Goal: Information Seeking & Learning: Learn about a topic

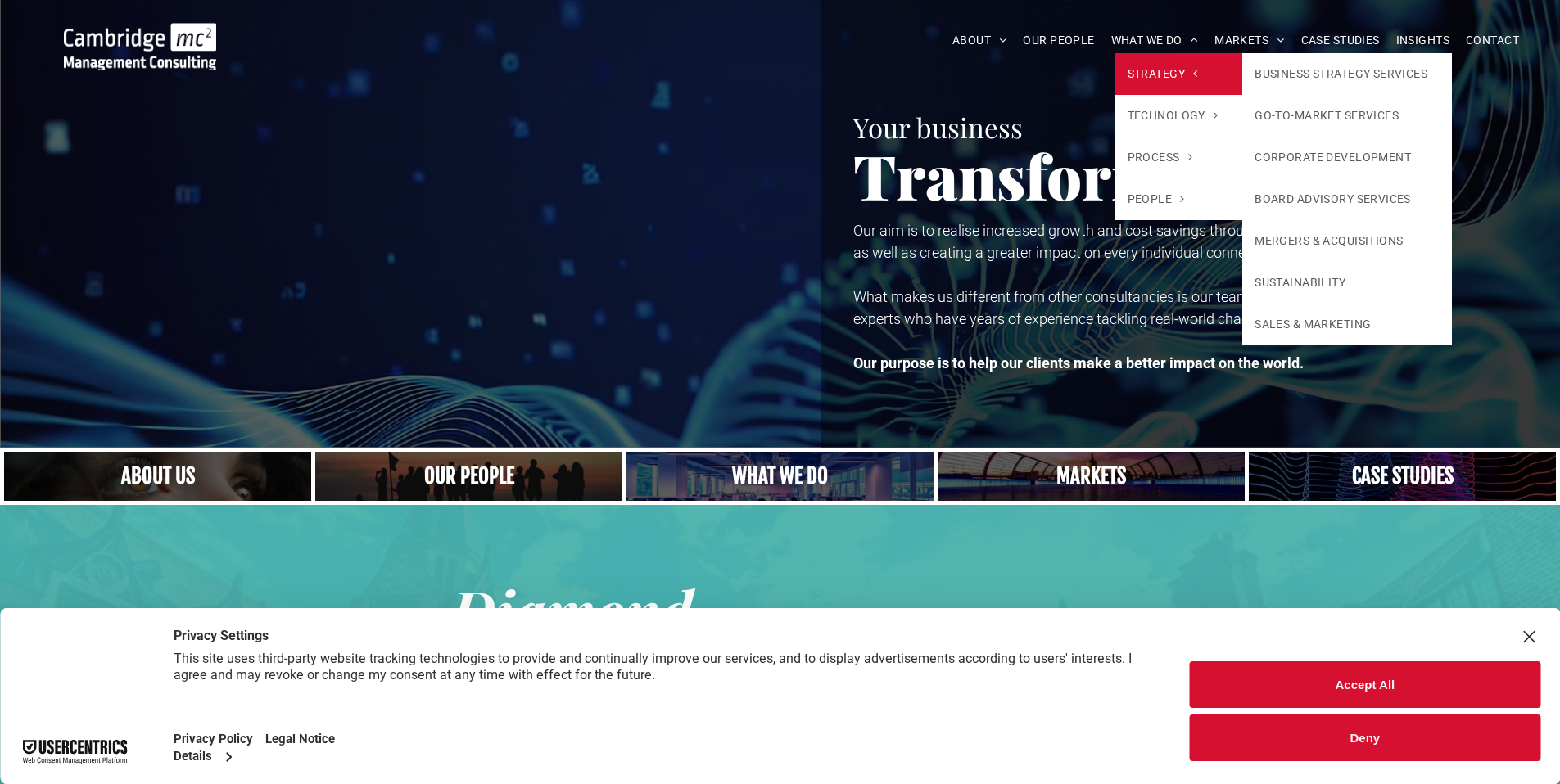
click at [1159, 75] on span "STRATEGY" at bounding box center [1162, 74] width 71 height 17
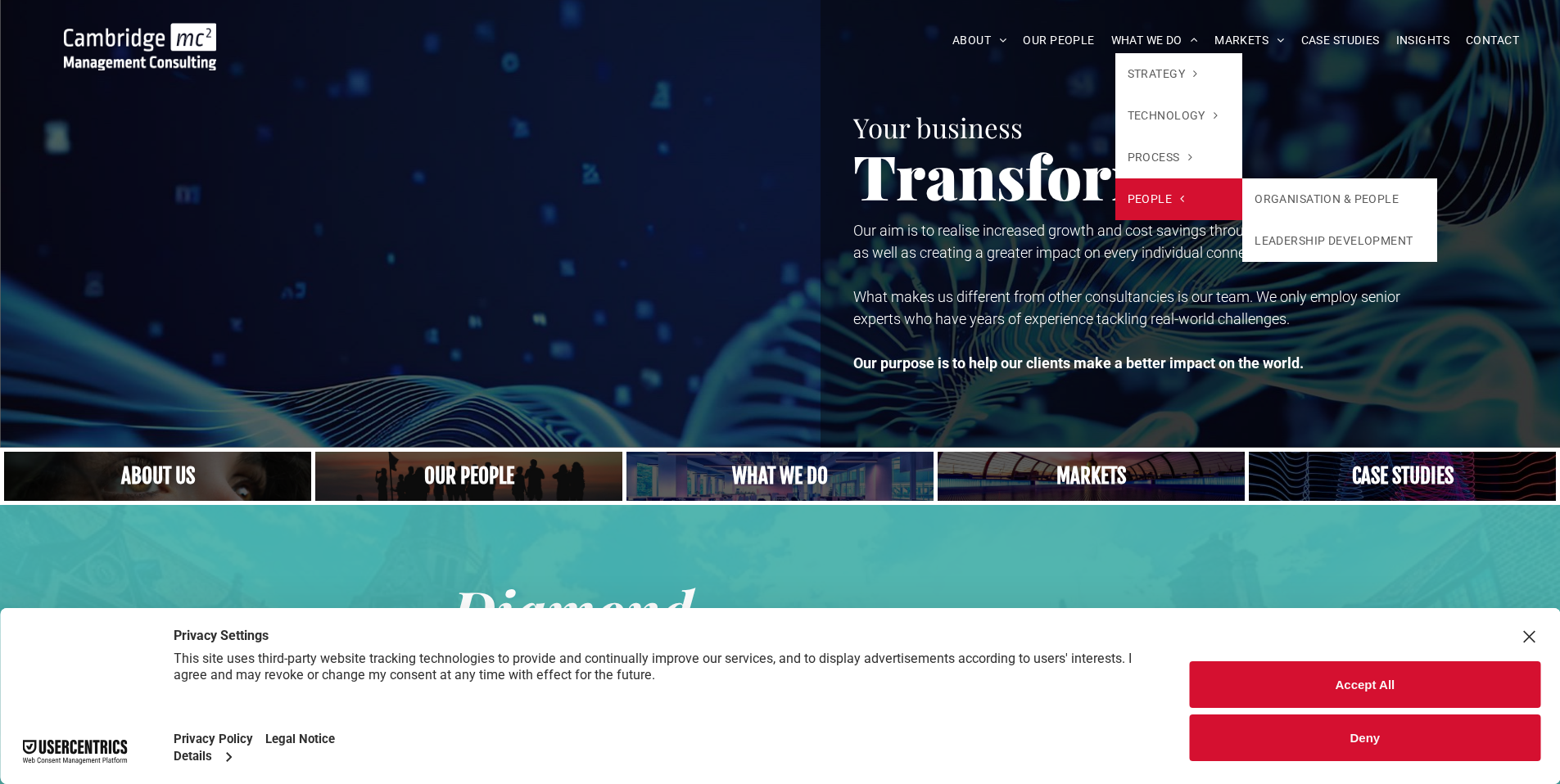
click at [1187, 201] on link "PEOPLE" at bounding box center [1179, 199] width 128 height 42
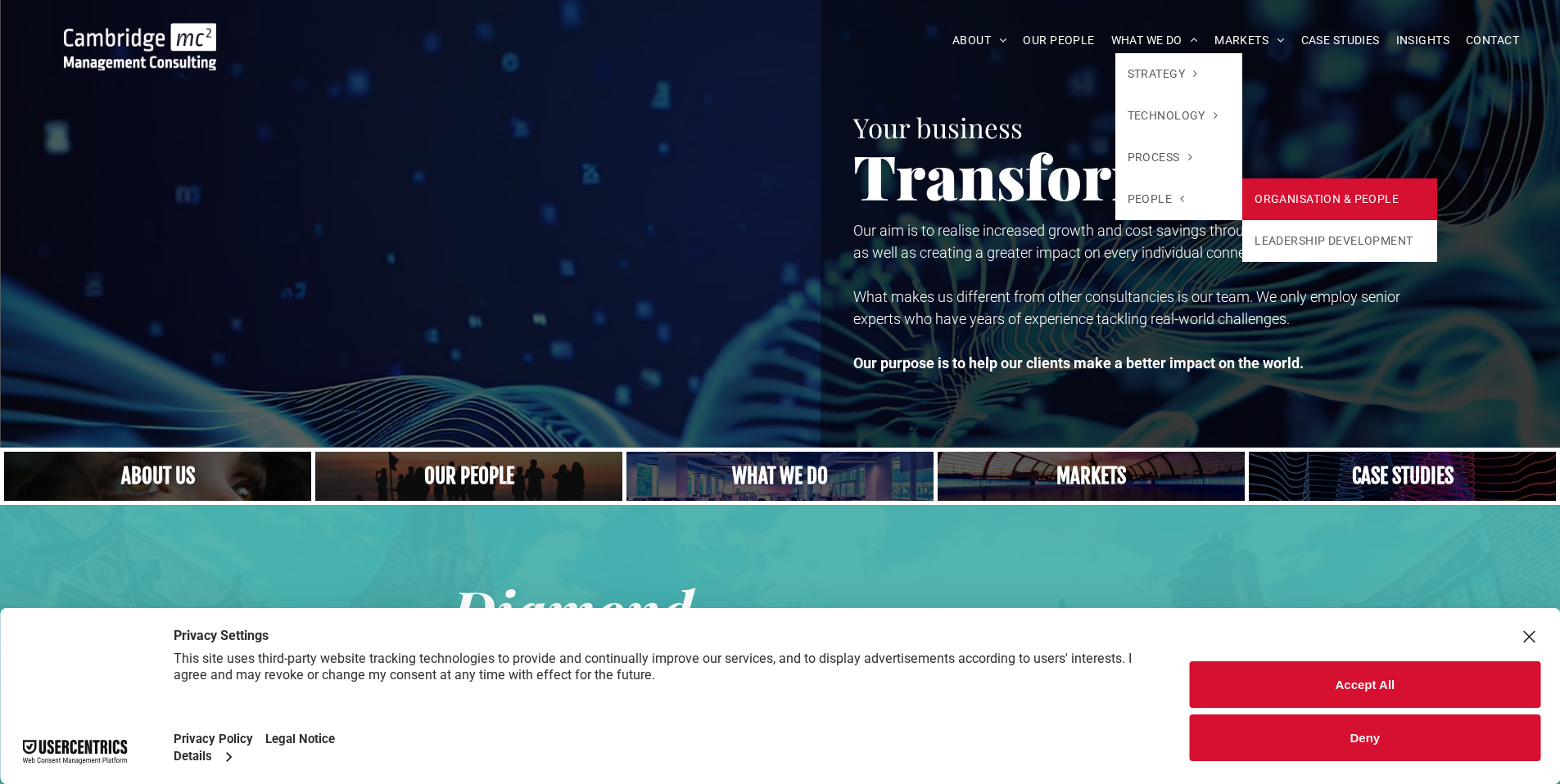
click at [1287, 194] on link "ORGANISATION & PEOPLE" at bounding box center [1339, 199] width 195 height 42
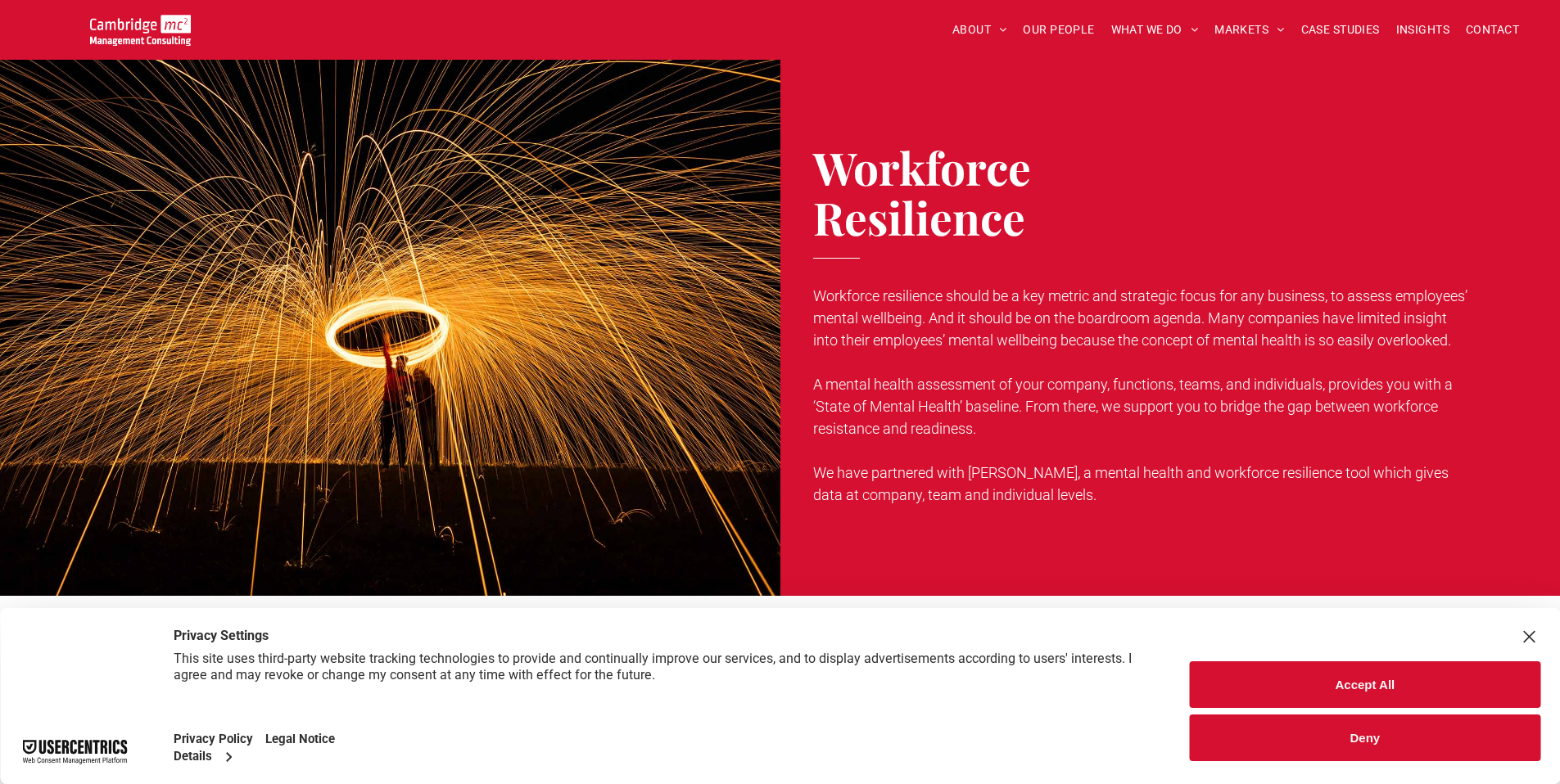
scroll to position [1296, 0]
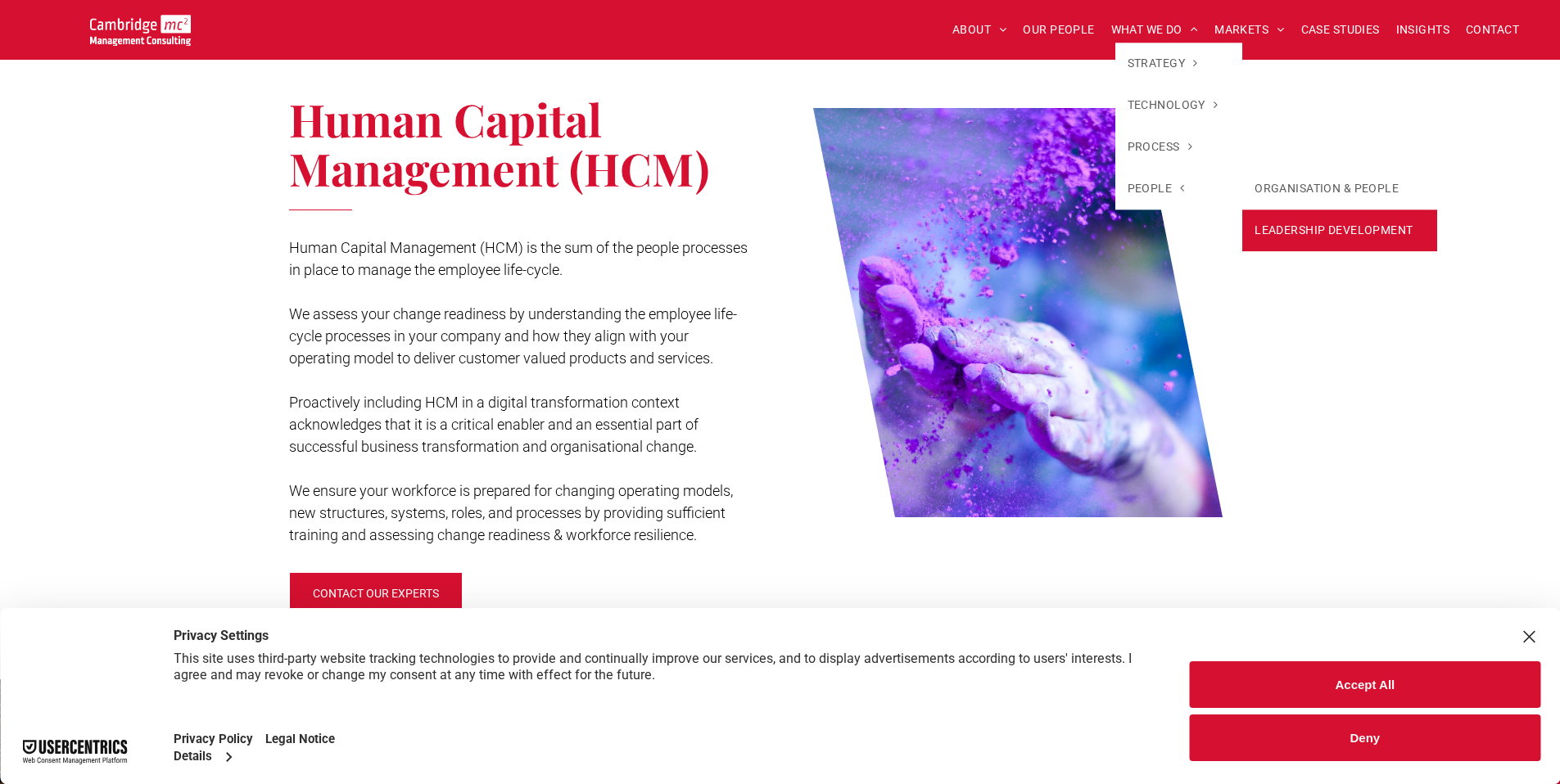
click at [1334, 233] on link "LEADERSHIP DEVELOPMENT" at bounding box center [1339, 230] width 195 height 42
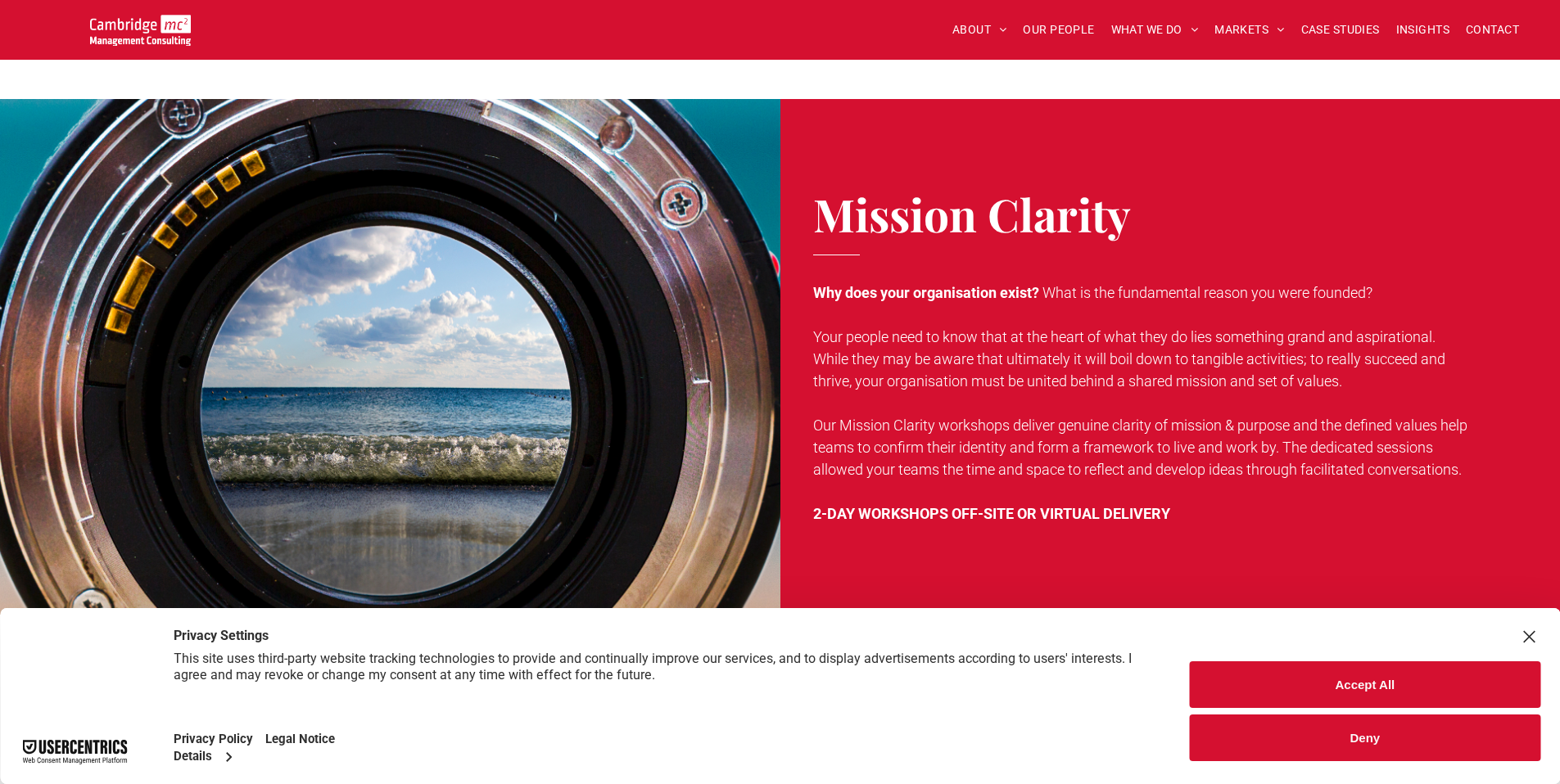
scroll to position [63, 0]
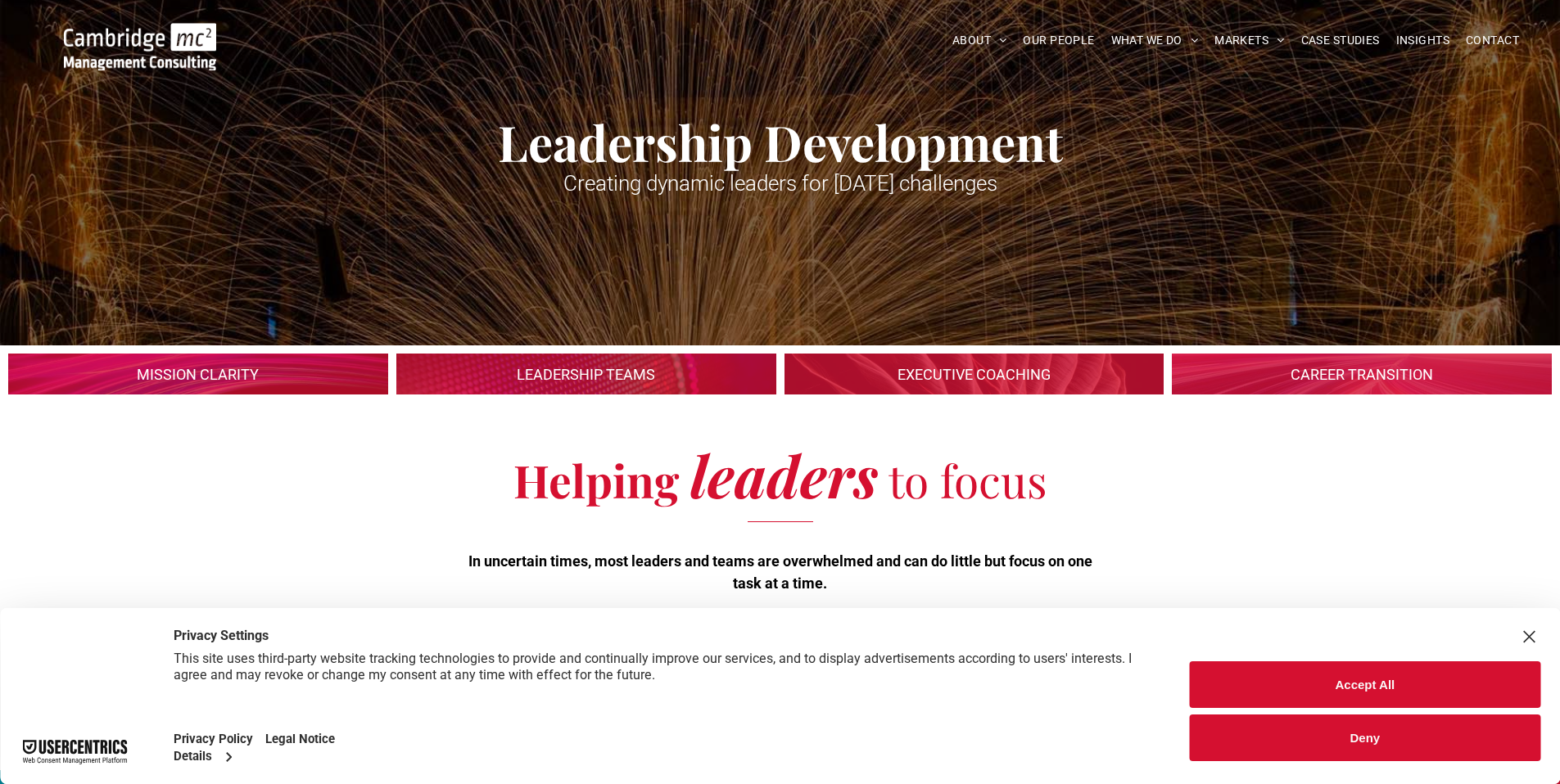
click at [1239, 690] on button "Accept All" at bounding box center [1365, 684] width 351 height 47
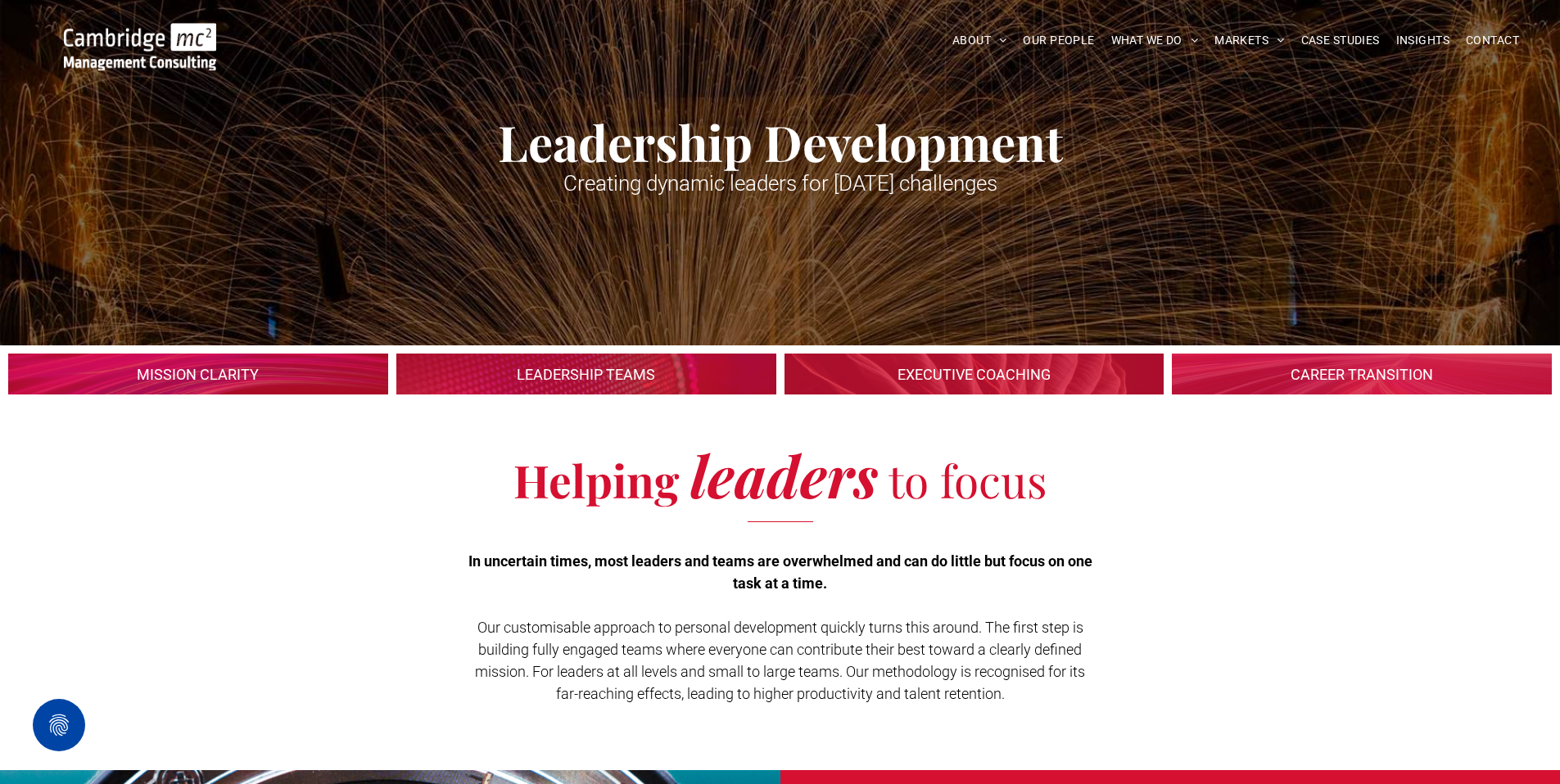
scroll to position [0, 0]
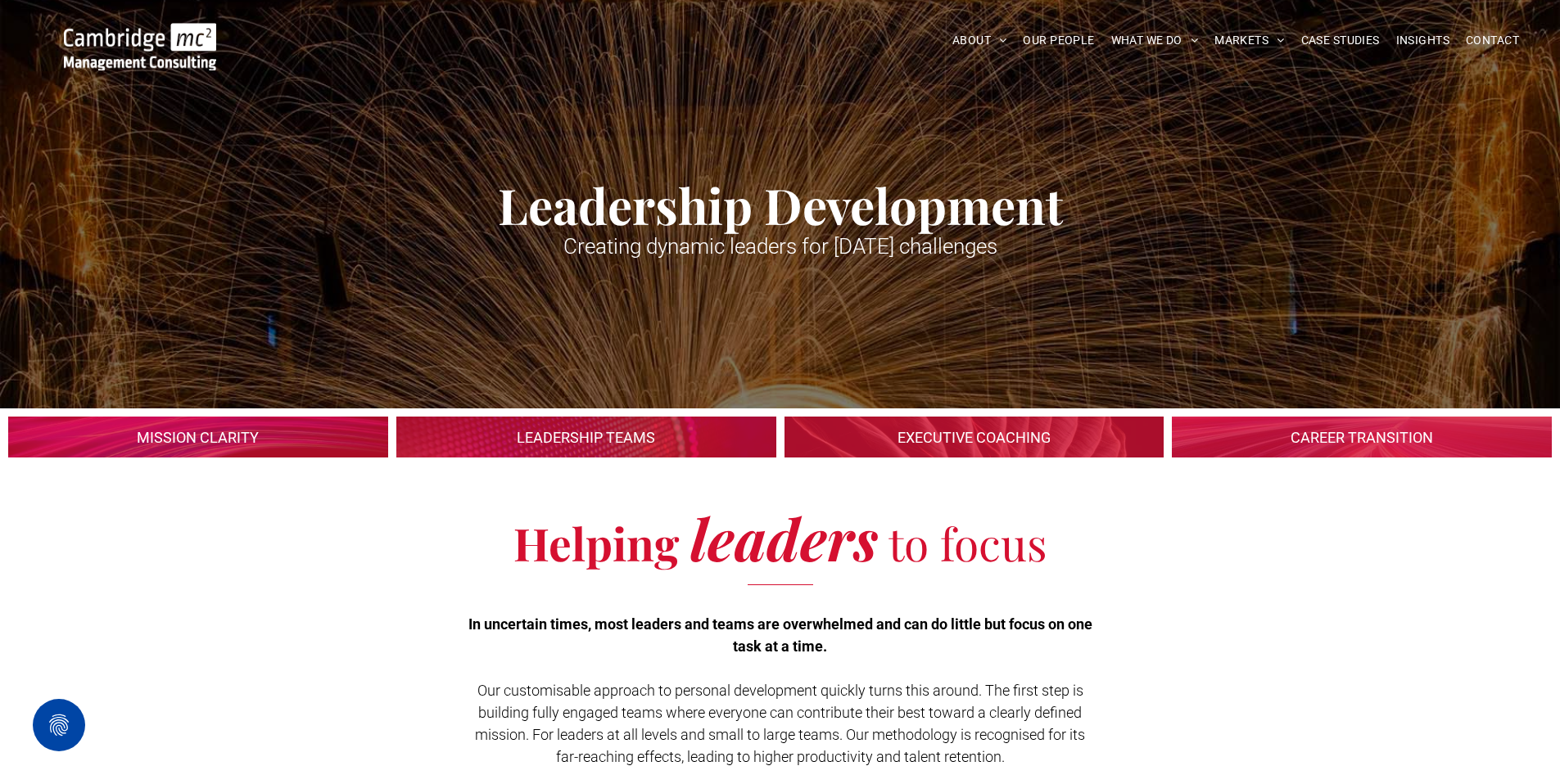
click at [129, 51] on img at bounding box center [140, 47] width 152 height 47
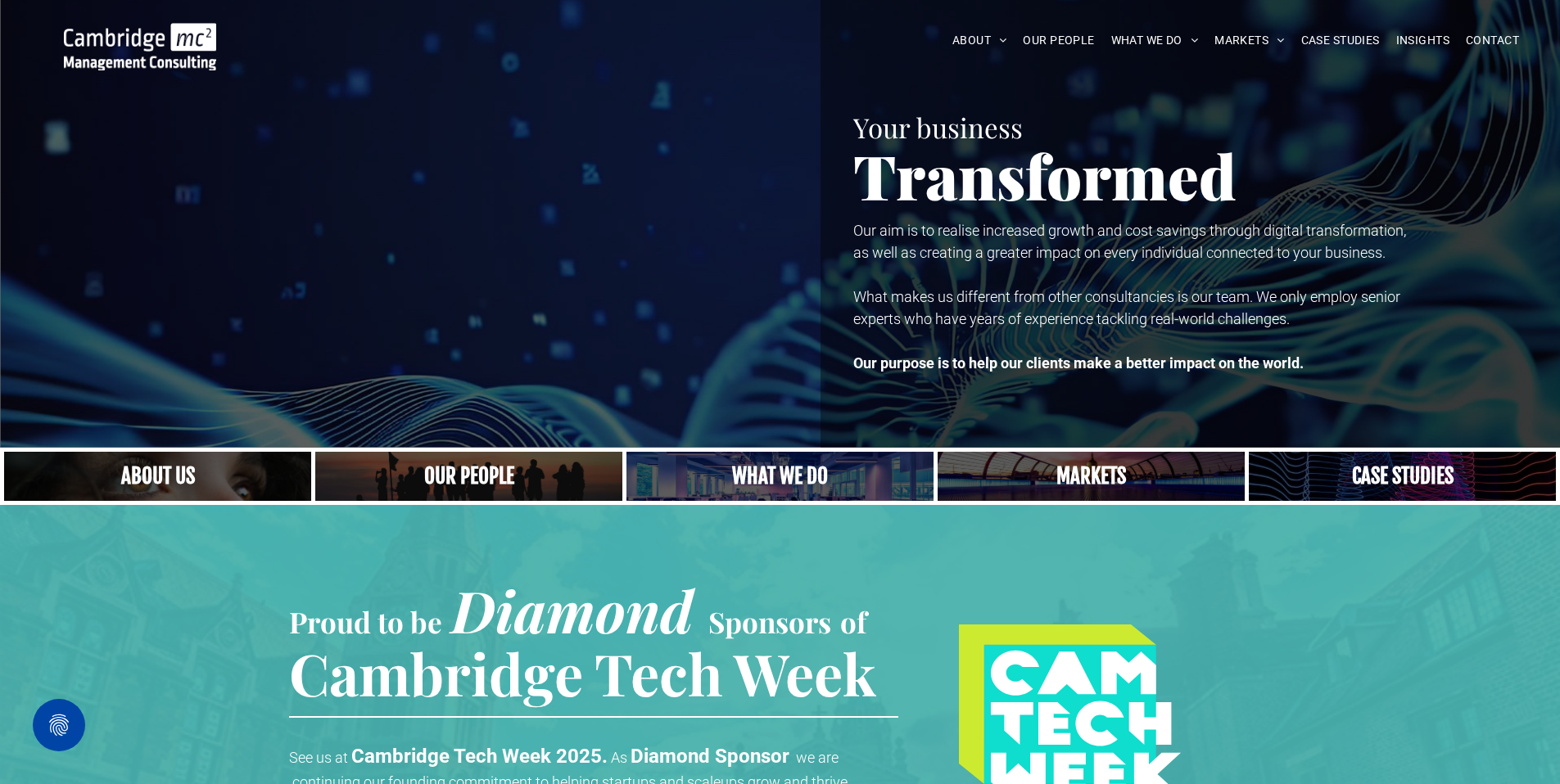
click at [1071, 41] on span "OUR PEOPLE" at bounding box center [1058, 41] width 71 height 26
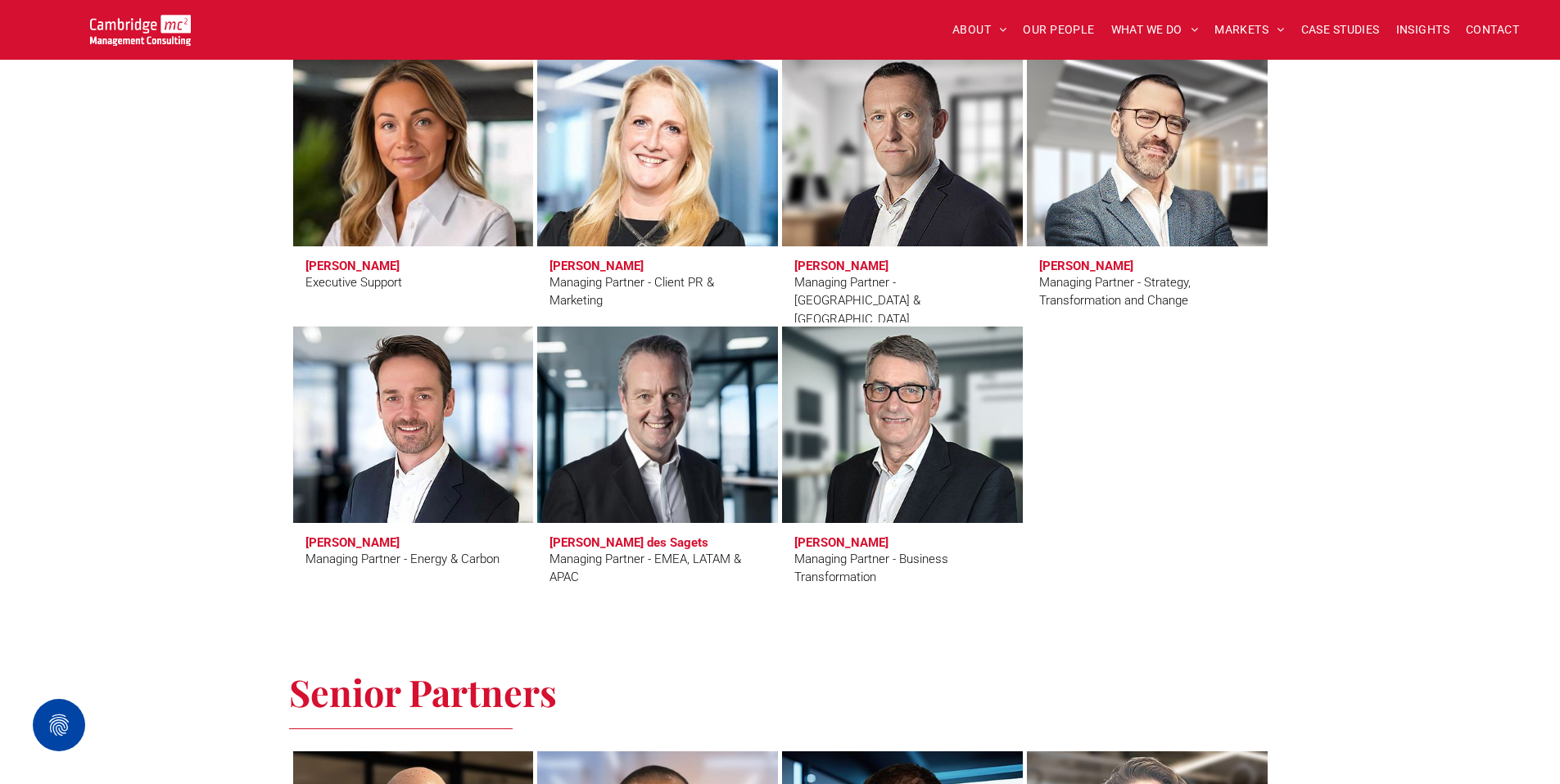
scroll to position [1496, 0]
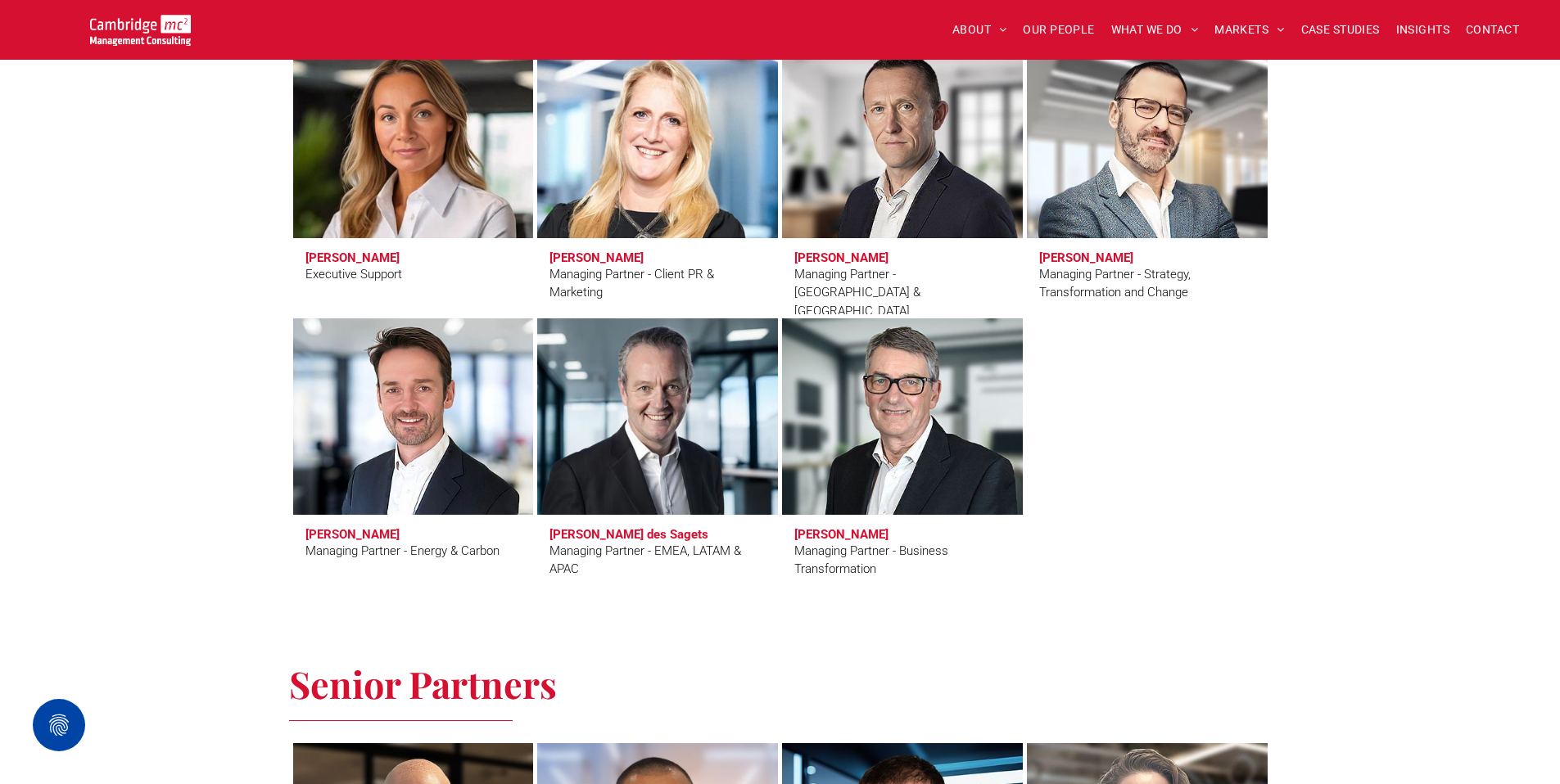
click at [1146, 278] on div "Managing Partner - Strategy, Transformation and Change" at bounding box center [1147, 283] width 216 height 37
click at [1138, 200] on link at bounding box center [1146, 140] width 255 height 208
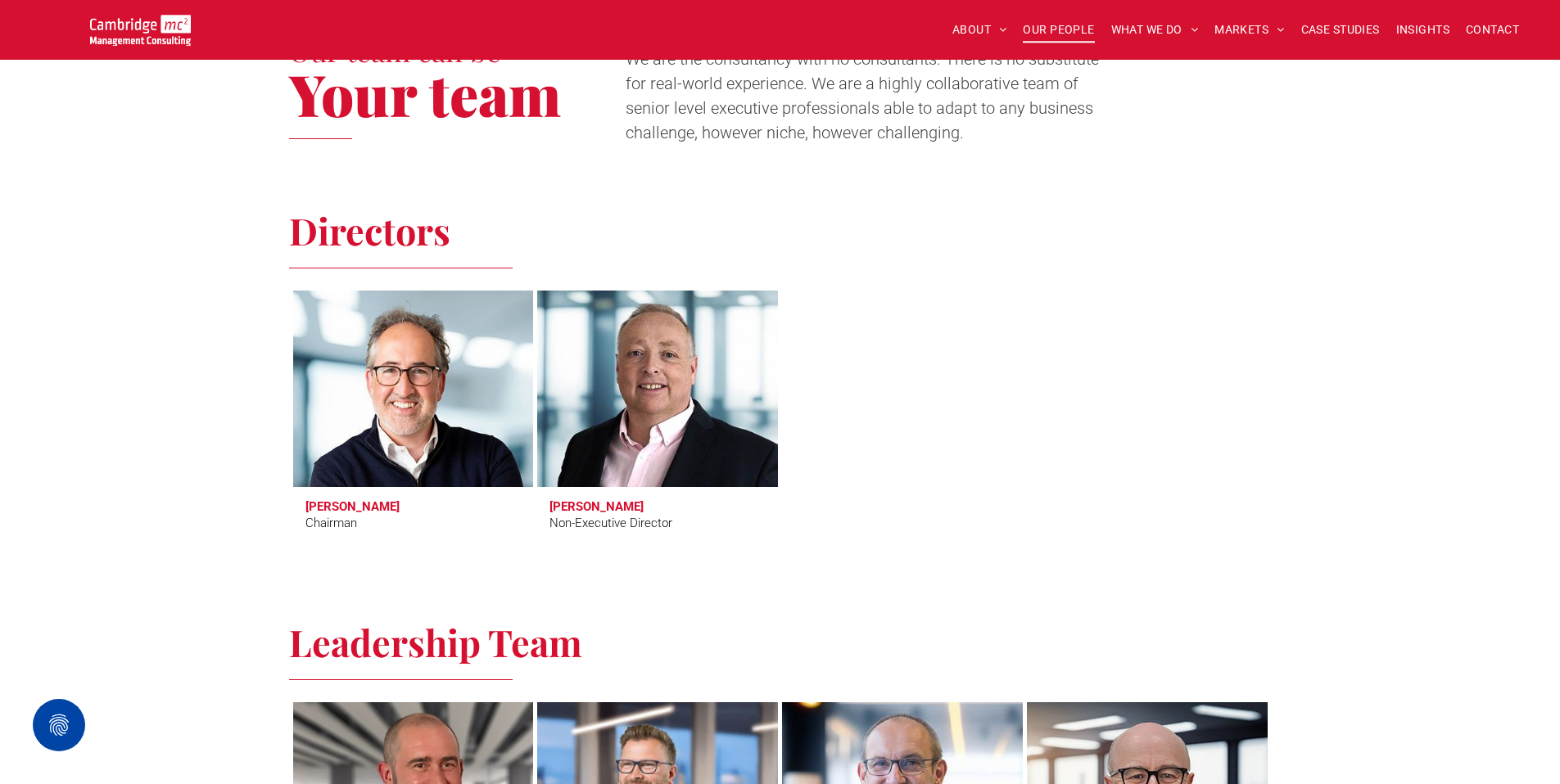
scroll to position [554, 0]
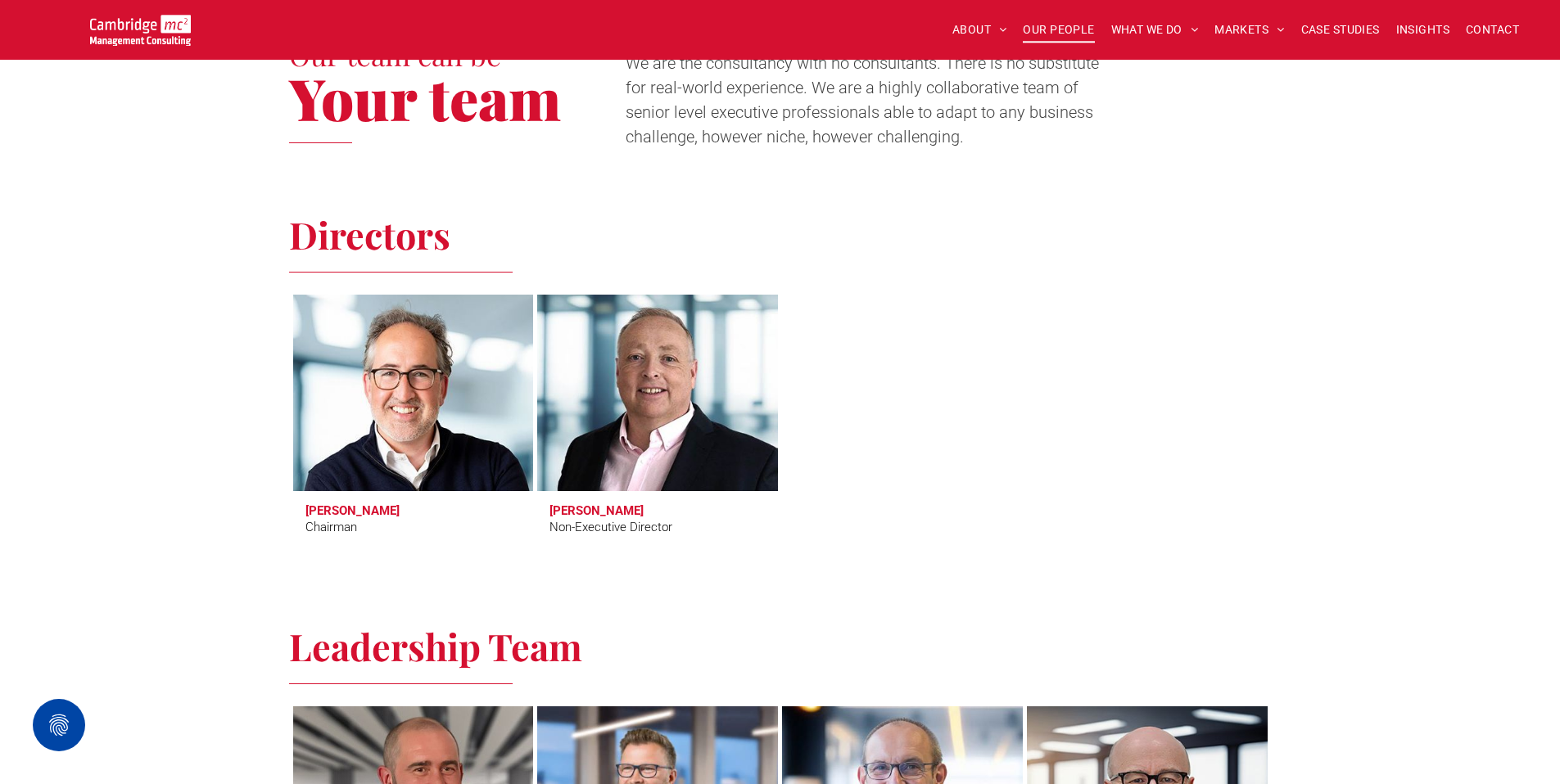
click at [348, 513] on h3 "Tim Passingham" at bounding box center [352, 511] width 94 height 15
click at [395, 372] on link at bounding box center [413, 393] width 255 height 208
